Goal: Information Seeking & Learning: Learn about a topic

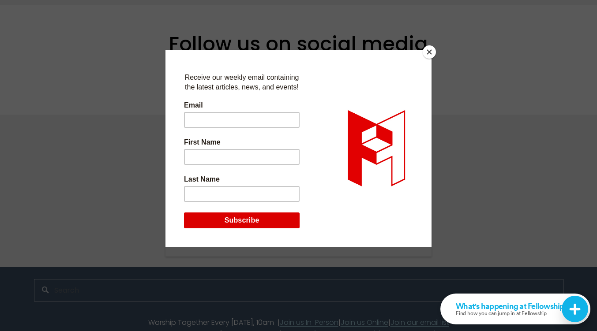
scroll to position [1906, 0]
click at [429, 52] on button "Close" at bounding box center [429, 51] width 13 height 13
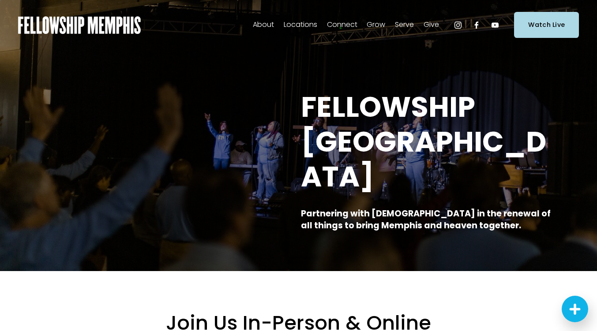
click at [0, 0] on span "Our Values" at bounding box center [0, 0] width 0 height 0
